Goal: Task Accomplishment & Management: Complete application form

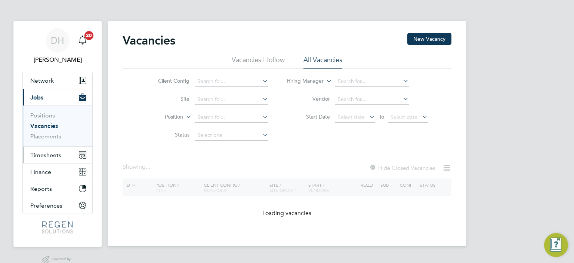
click at [57, 155] on span "Timesheets" at bounding box center [45, 154] width 31 height 7
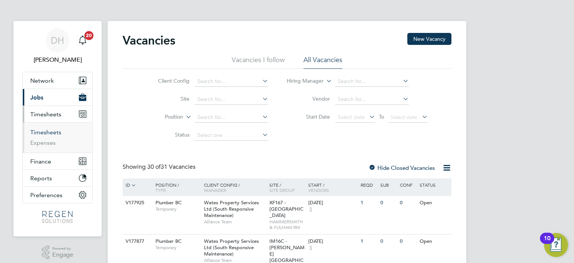
click at [40, 132] on link "Timesheets" at bounding box center [45, 132] width 31 height 7
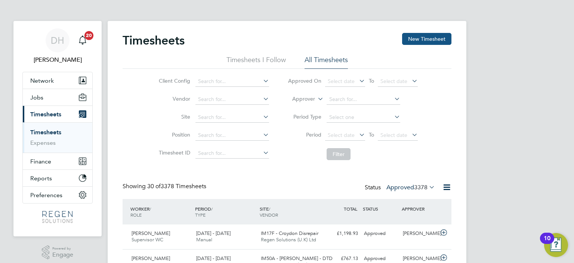
click at [429, 44] on button "New Timesheet" at bounding box center [426, 39] width 49 height 12
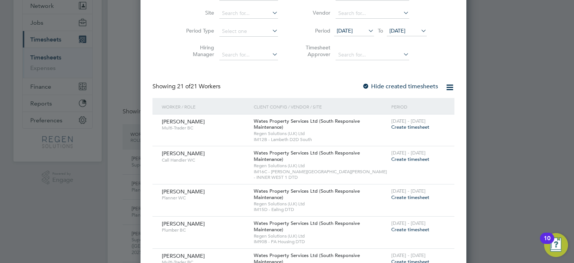
click at [391, 194] on span "Create timesheet" at bounding box center [410, 197] width 38 height 6
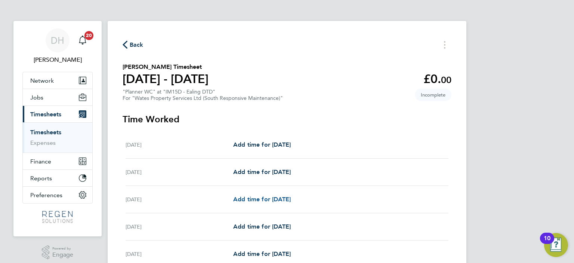
click at [258, 198] on span "Add time for [DATE]" at bounding box center [262, 198] width 58 height 7
select select "30"
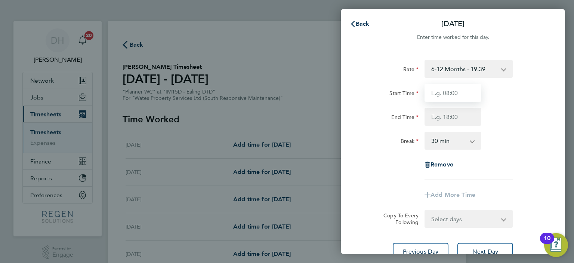
click at [437, 91] on input "Start Time" at bounding box center [453, 93] width 57 height 18
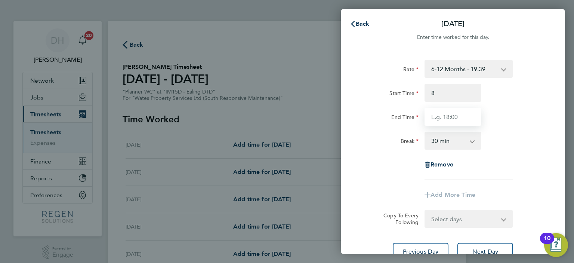
type input "08:00"
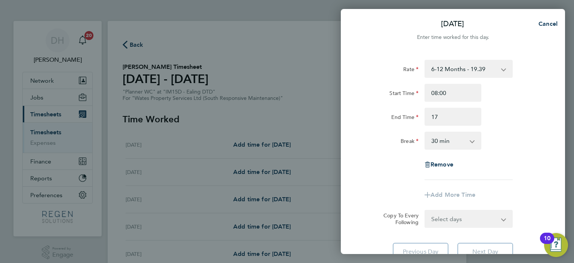
type input "17:00"
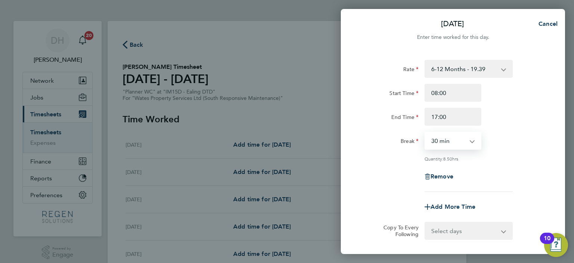
click at [444, 139] on select "0 min 15 min 30 min 45 min 60 min 75 min 90 min" at bounding box center [448, 140] width 46 height 16
select select "60"
click at [425, 132] on select "0 min 15 min 30 min 45 min 60 min 75 min 90 min" at bounding box center [448, 140] width 46 height 16
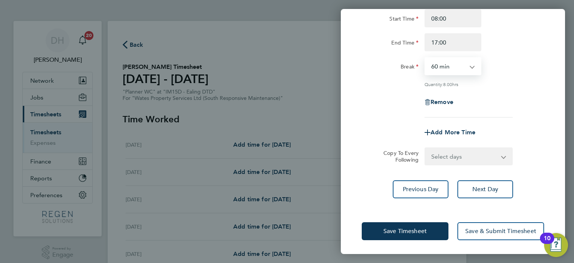
click at [455, 152] on select "Select days Day [DATE] [DATE] [DATE]" at bounding box center [464, 156] width 78 height 16
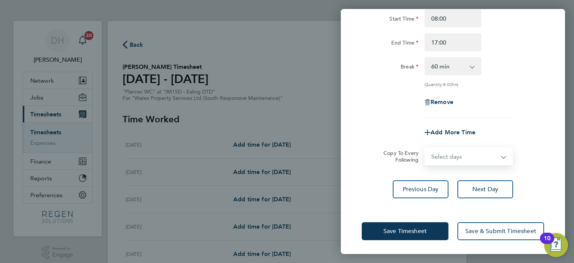
click at [450, 160] on select "Select days Day [DATE] [DATE] [DATE]" at bounding box center [464, 156] width 78 height 16
select select "TUE"
click at [425, 148] on select "Select days Day [DATE] [DATE] [DATE]" at bounding box center [464, 156] width 78 height 16
select select "[DATE]"
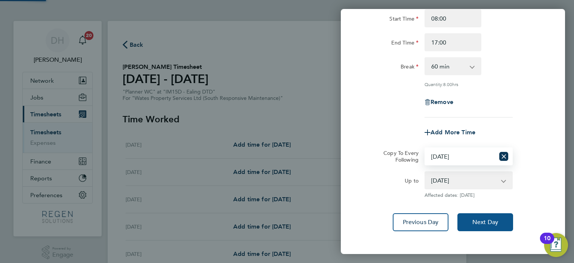
click at [487, 218] on span "Next Day" at bounding box center [485, 221] width 26 height 7
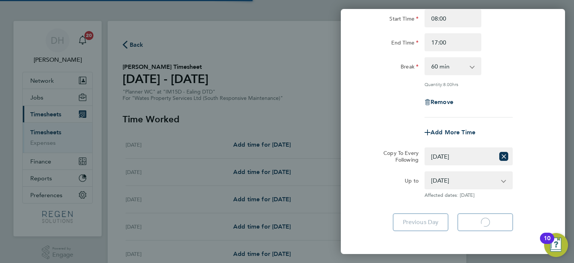
select select "60"
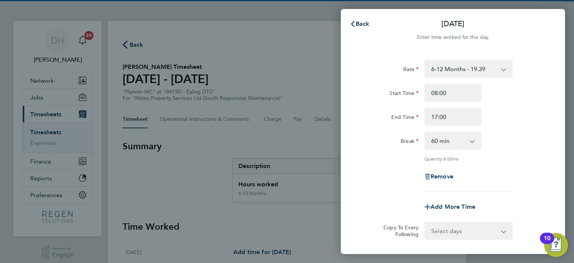
click at [452, 230] on select "Select days Day [DATE] [DATE]" at bounding box center [464, 230] width 78 height 16
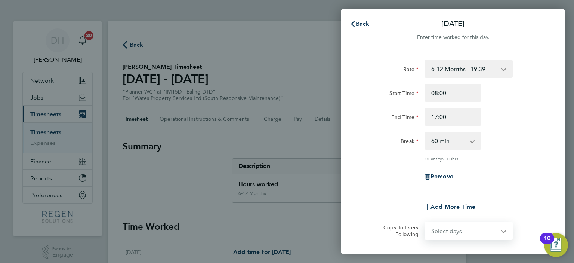
select select "WED"
click at [425, 222] on select "Select days Day [DATE] [DATE]" at bounding box center [464, 230] width 78 height 16
select select "[DATE]"
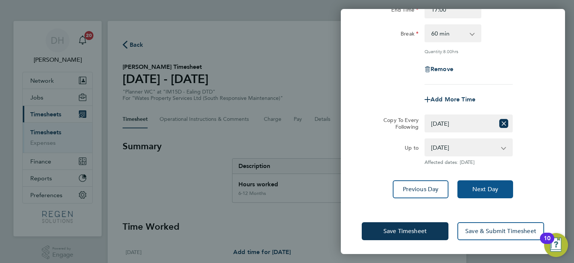
click at [484, 190] on span "Next Day" at bounding box center [485, 188] width 26 height 7
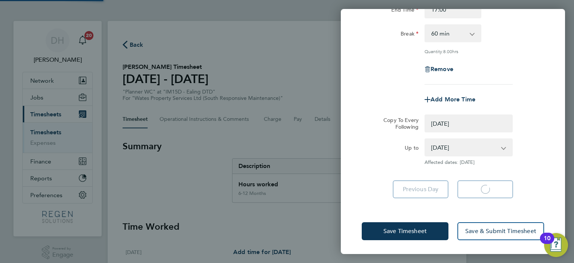
select select "0: null"
select select "60"
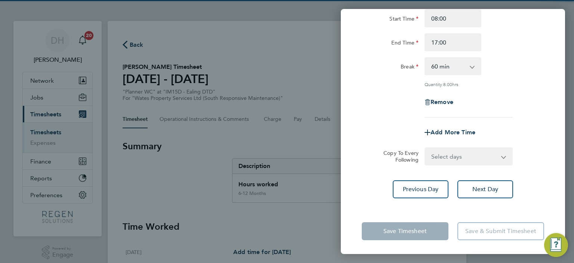
drag, startPoint x: 455, startPoint y: 153, endPoint x: 455, endPoint y: 162, distance: 9.3
click at [455, 153] on select "Select days [DATE]" at bounding box center [464, 156] width 78 height 16
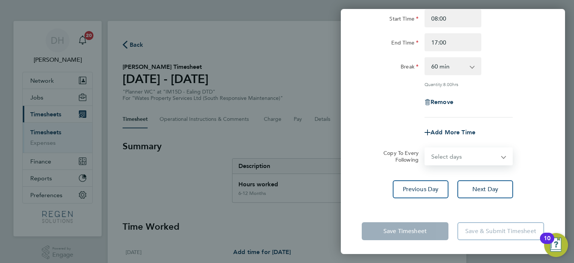
select select "THU"
click at [425, 148] on select "Select days [DATE]" at bounding box center [464, 156] width 78 height 16
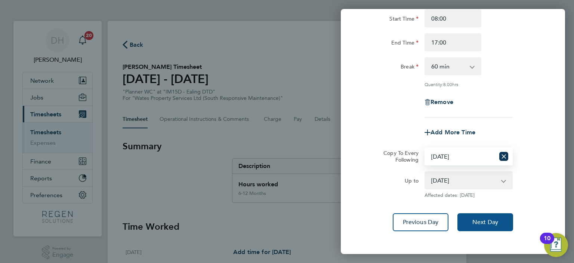
click at [478, 219] on span "Next Day" at bounding box center [485, 221] width 26 height 7
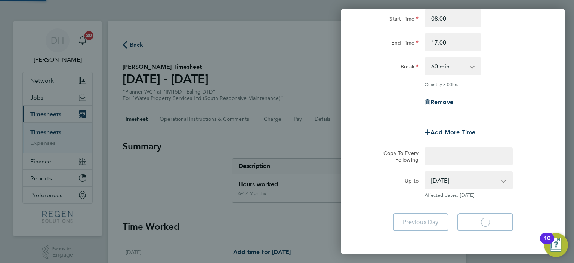
select select "60"
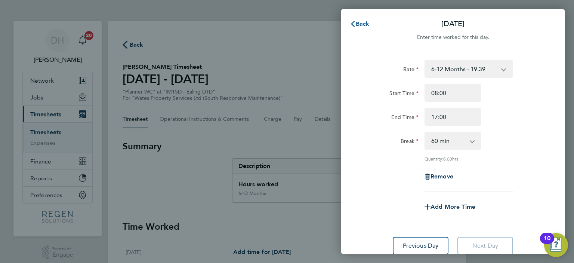
click at [358, 26] on span "Back" at bounding box center [363, 23] width 14 height 7
